Goal: Communication & Community: Ask a question

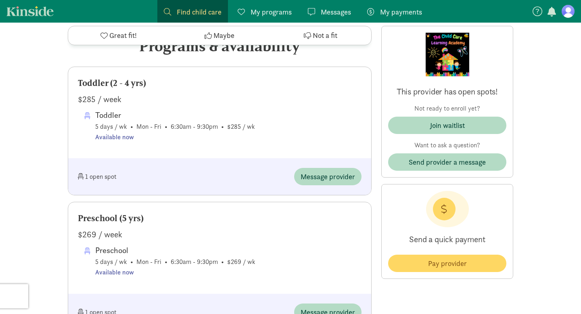
scroll to position [408, 0]
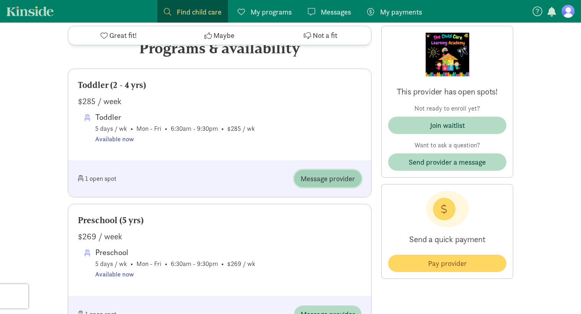
click at [329, 184] on span "Message provider" at bounding box center [327, 178] width 54 height 11
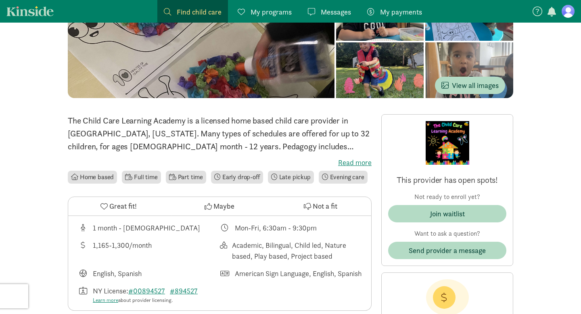
scroll to position [112, 0]
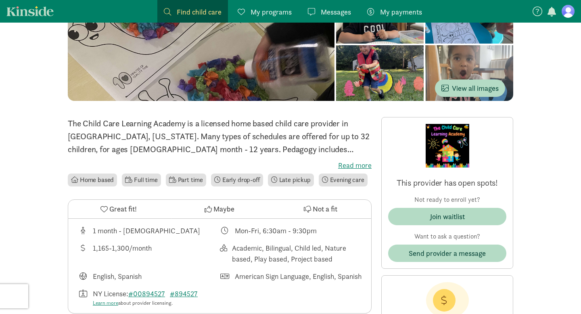
click at [353, 166] on label "Read more" at bounding box center [220, 165] width 304 height 10
click at [0, 0] on input "Read more" at bounding box center [0, 0] width 0 height 0
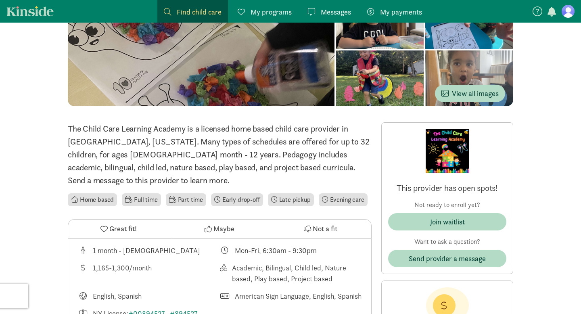
scroll to position [0, 0]
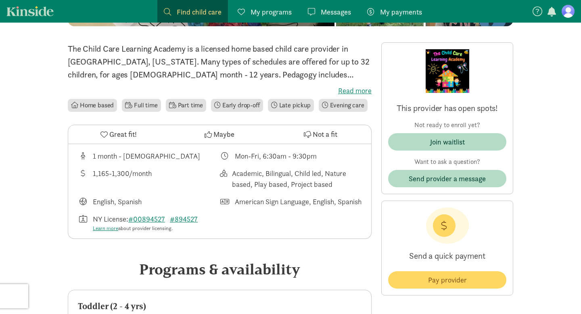
scroll to position [186, 0]
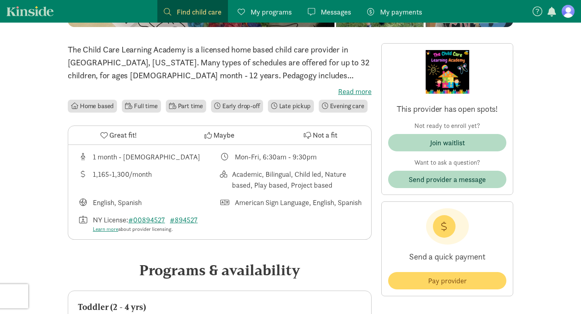
click at [120, 144] on button "Great fit!" at bounding box center [118, 135] width 101 height 19
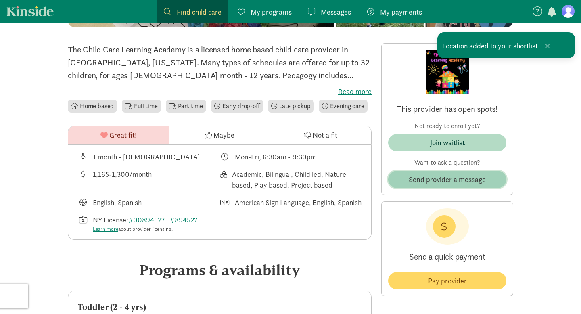
click at [464, 179] on span "Send provider a message" at bounding box center [446, 179] width 77 height 11
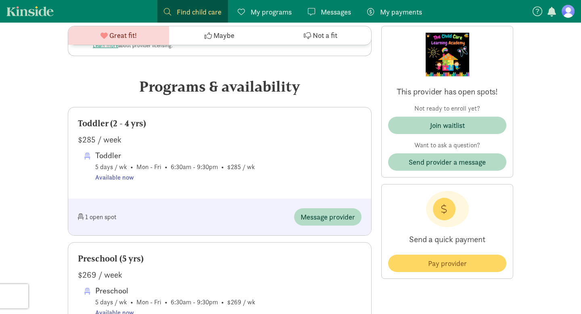
scroll to position [371, 0]
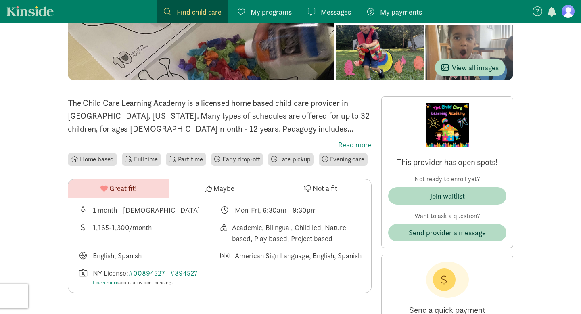
scroll to position [133, 0]
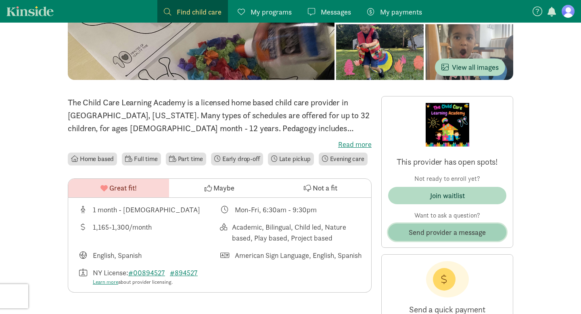
click at [464, 233] on span "Send provider a message" at bounding box center [446, 232] width 77 height 11
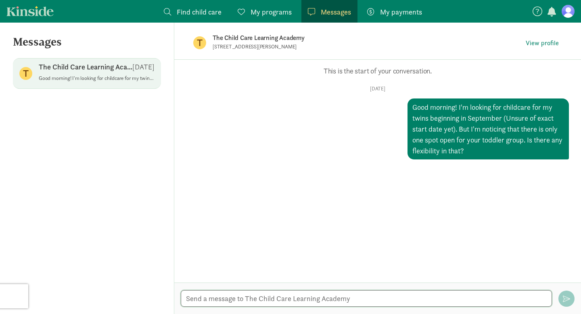
click at [313, 300] on textarea at bounding box center [366, 298] width 371 height 17
type textarea "H"
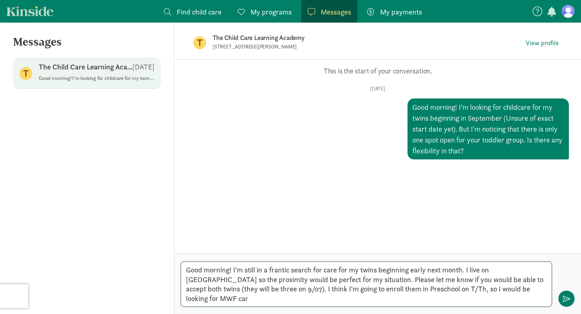
type textarea "Good morning! I'm still in a frantic search for care for my twins beginning ear…"
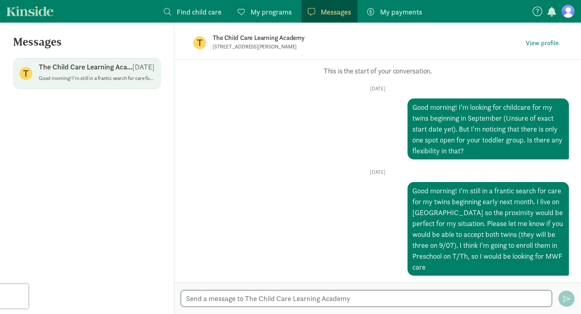
scroll to position [3, 0]
